Goal: Information Seeking & Learning: Find specific fact

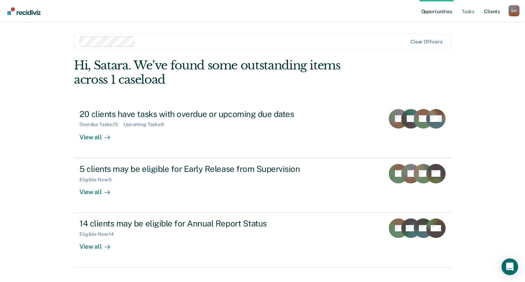
click at [489, 9] on link "Client s" at bounding box center [492, 11] width 19 height 22
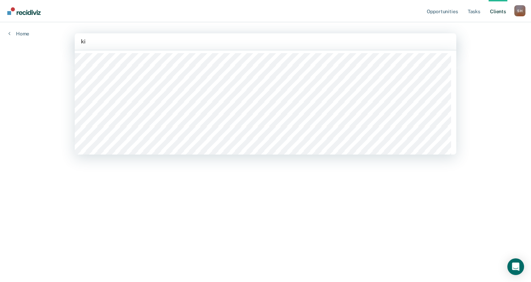
type input "[PERSON_NAME]"
type input "s"
type input "anto"
type input "pol"
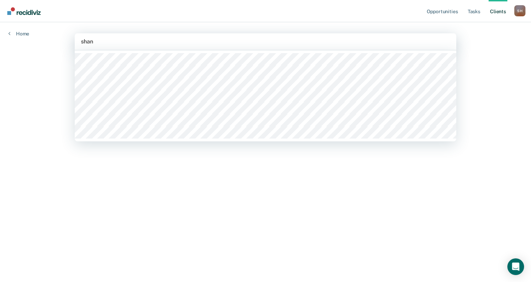
type input "shann"
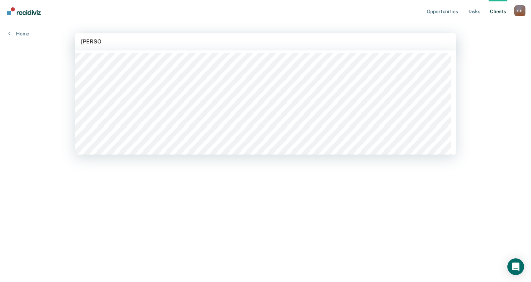
type input "[PERSON_NAME]"
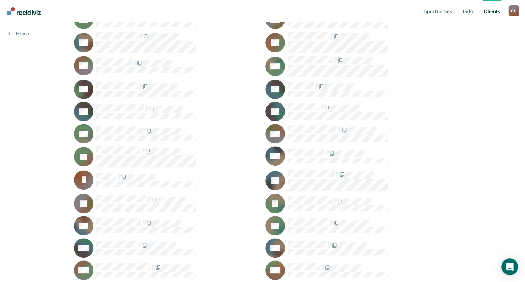
scroll to position [278, 0]
